Goal: Communication & Community: Answer question/provide support

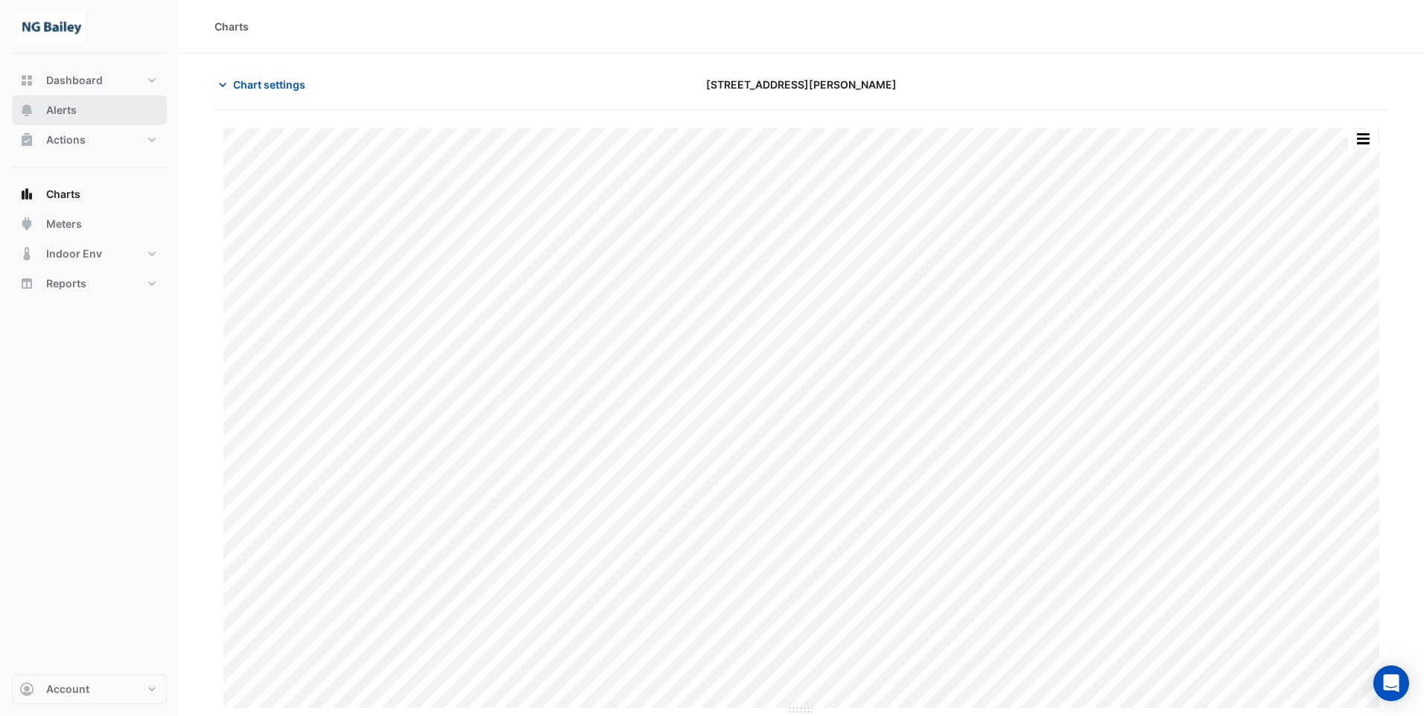
click at [68, 112] on span "Alerts" at bounding box center [61, 110] width 31 height 15
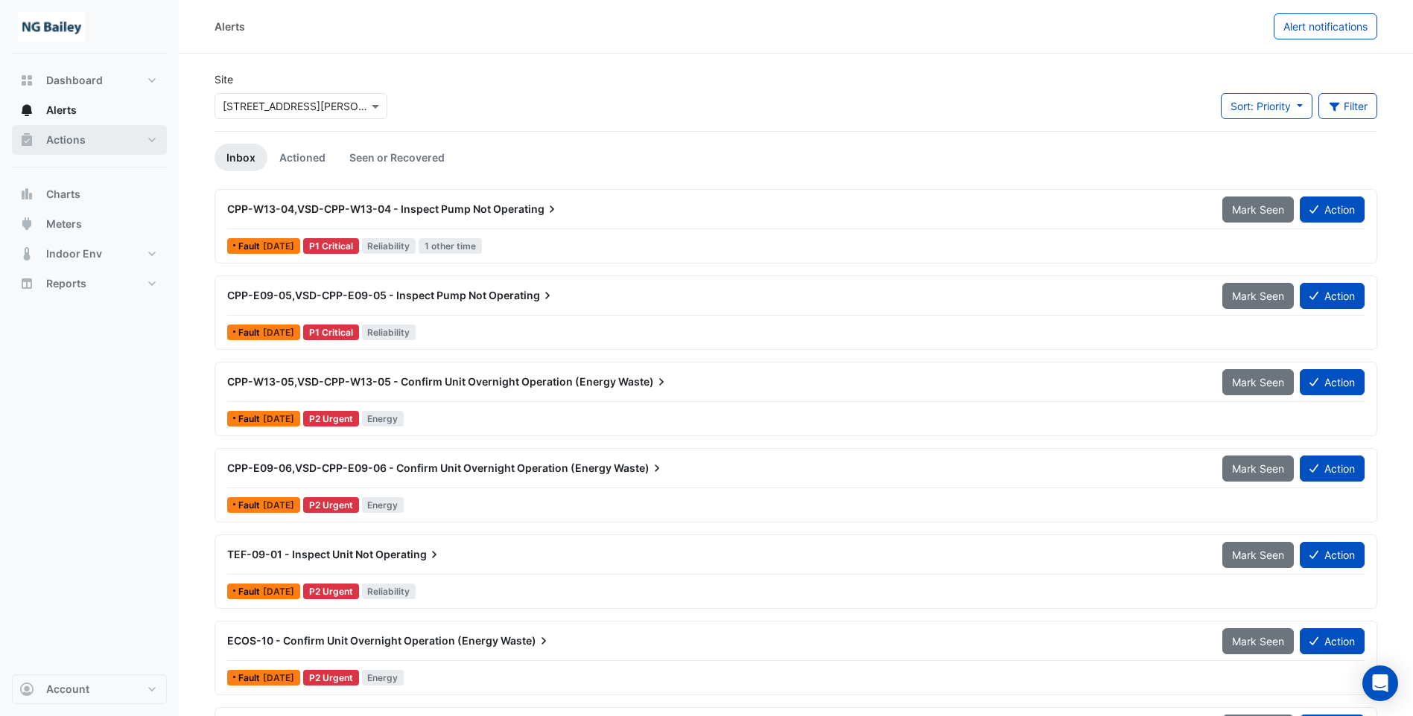
click at [57, 142] on span "Actions" at bounding box center [65, 140] width 39 height 15
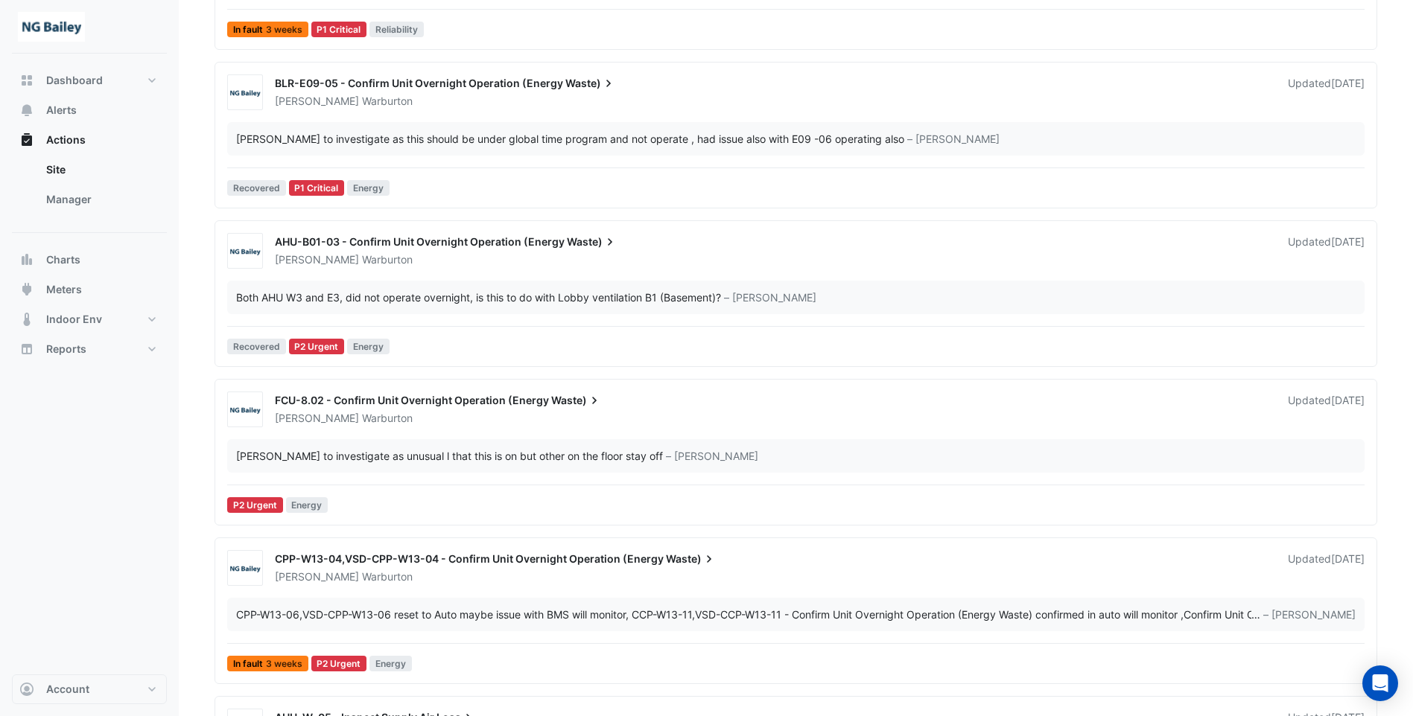
scroll to position [298, 0]
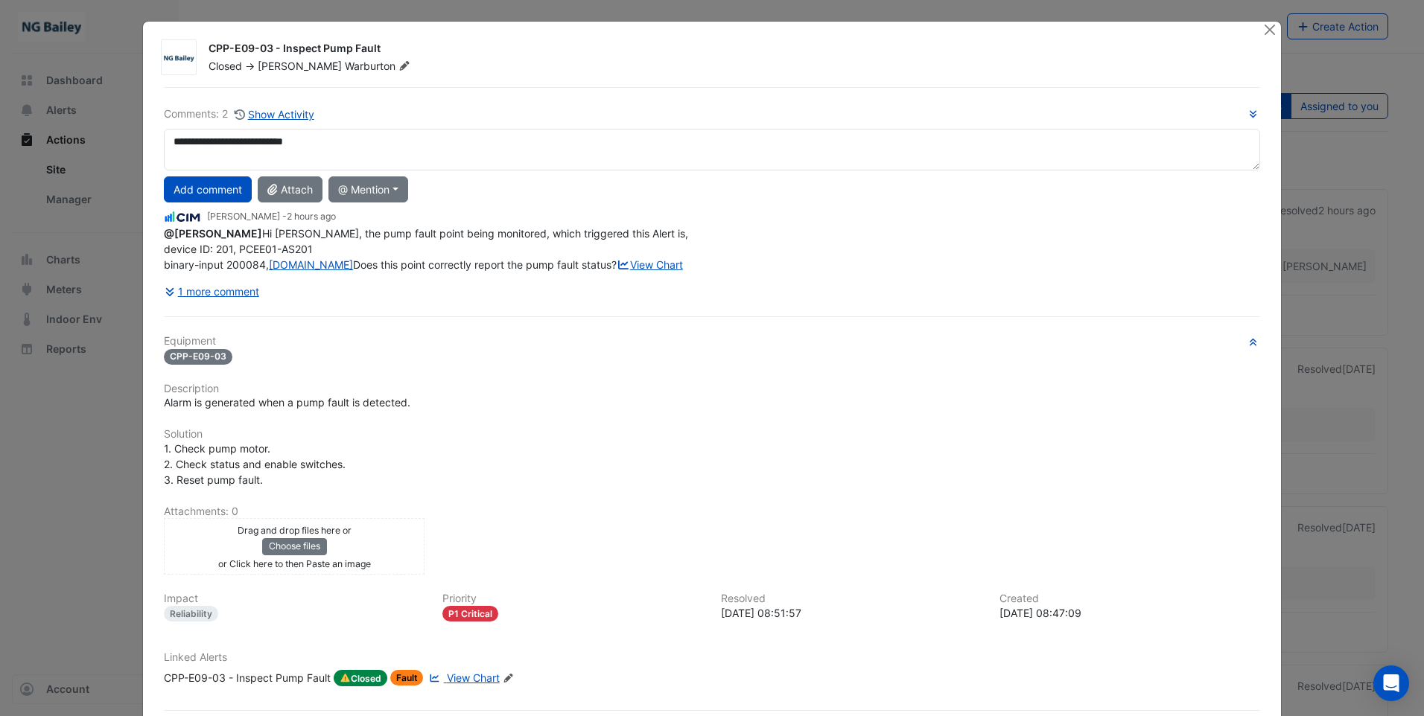
type textarea "**********"
click at [213, 305] on button "1 more comment" at bounding box center [212, 291] width 96 height 26
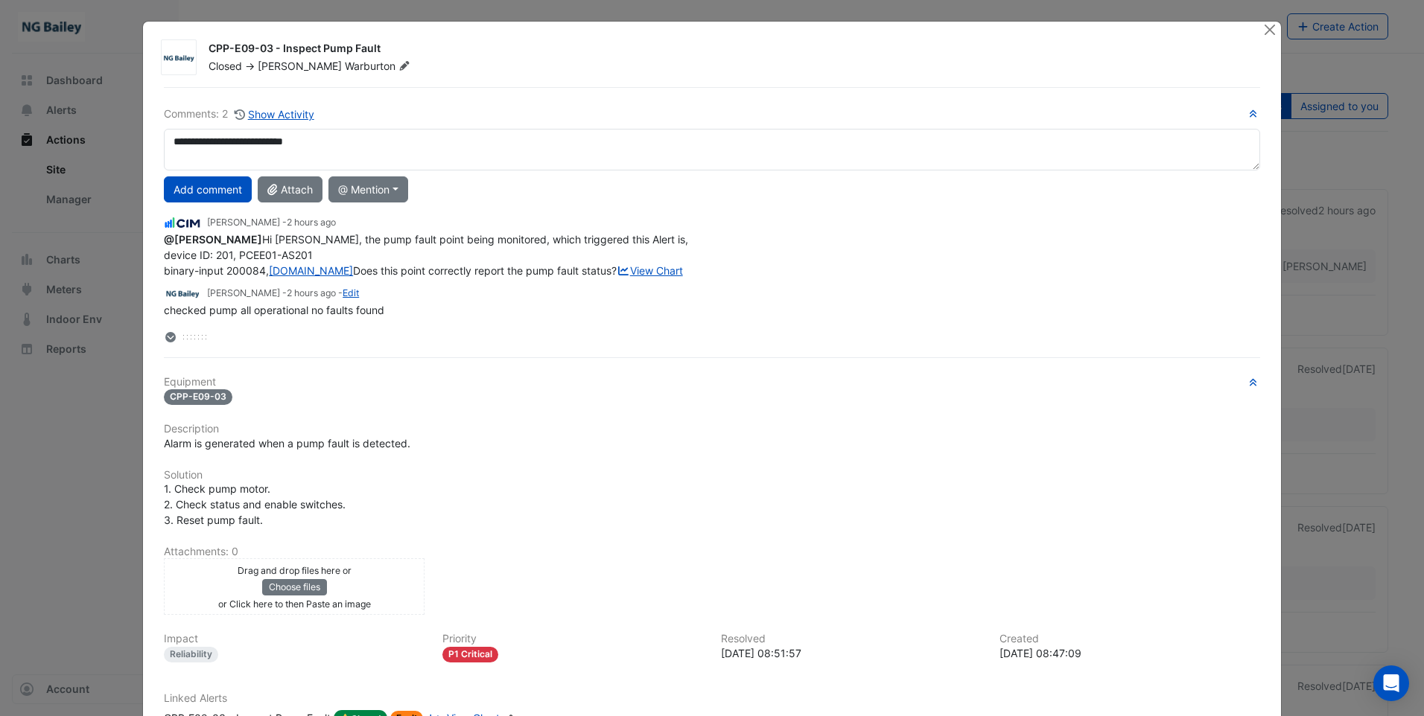
drag, startPoint x: 202, startPoint y: 195, endPoint x: 293, endPoint y: 211, distance: 92.9
click at [202, 195] on button "Add comment" at bounding box center [208, 189] width 88 height 26
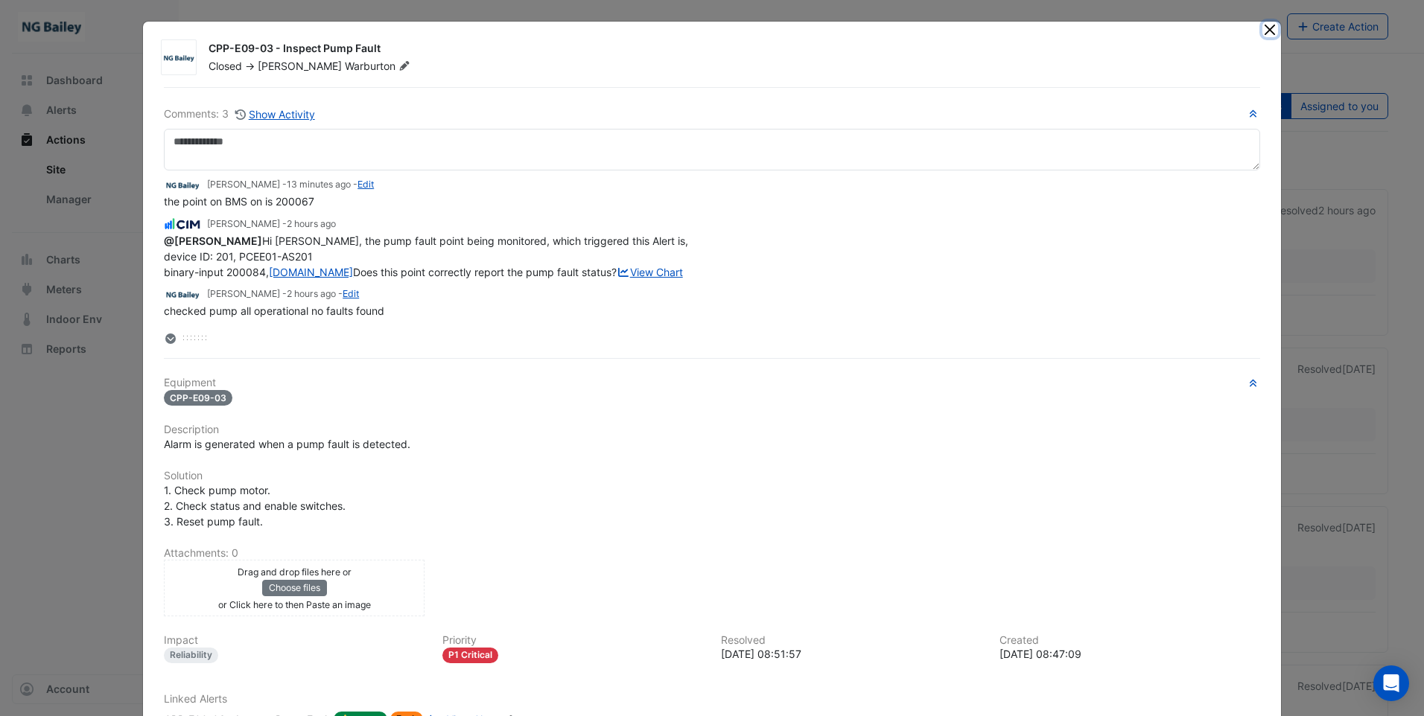
click at [1270, 33] on button "Close" at bounding box center [1270, 30] width 16 height 16
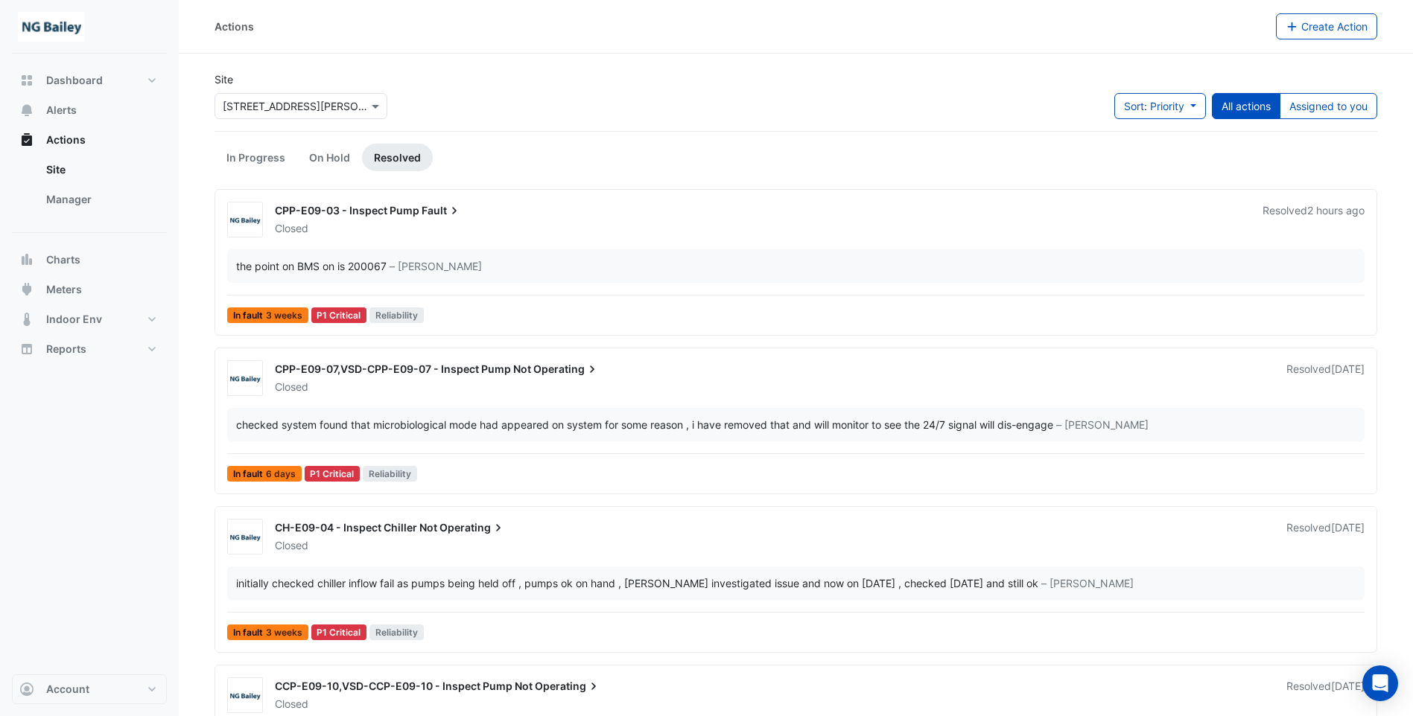
scroll to position [298, 0]
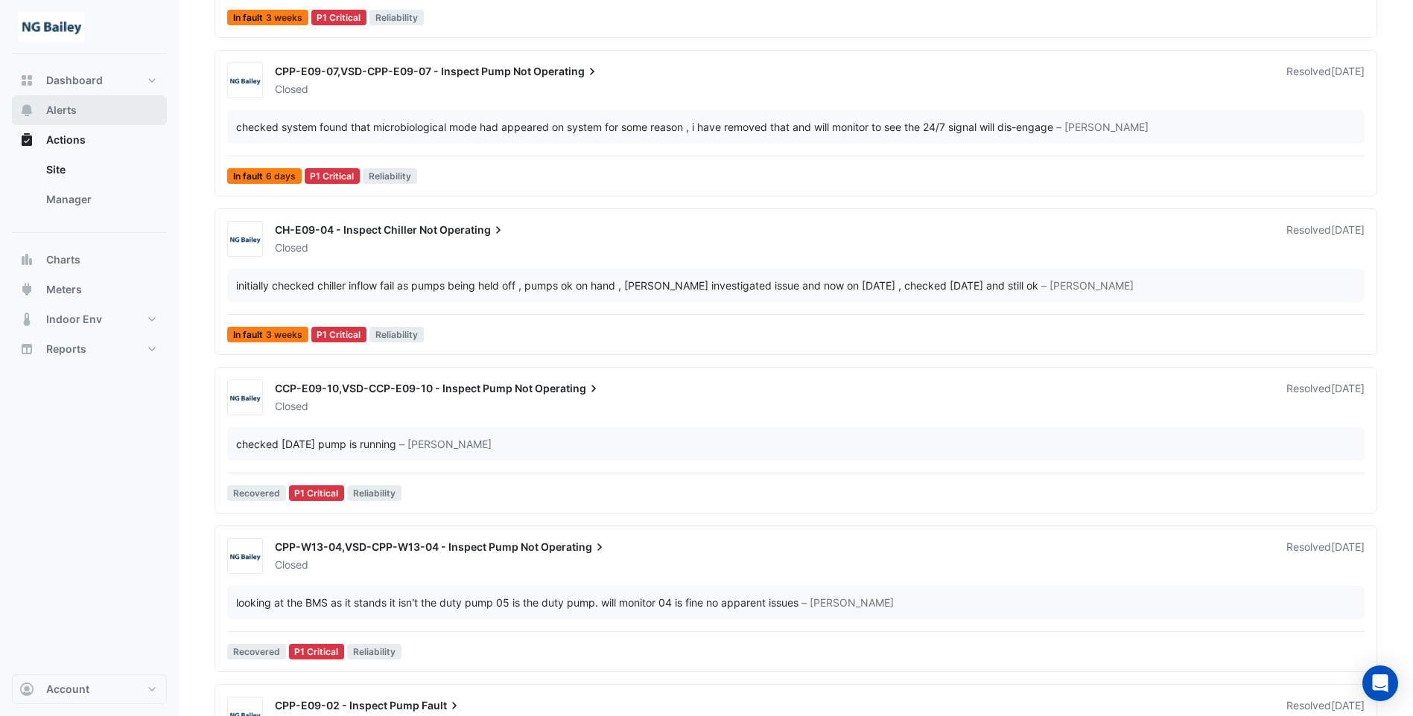
click at [71, 109] on span "Alerts" at bounding box center [61, 110] width 31 height 15
